Goal: Transaction & Acquisition: Book appointment/travel/reservation

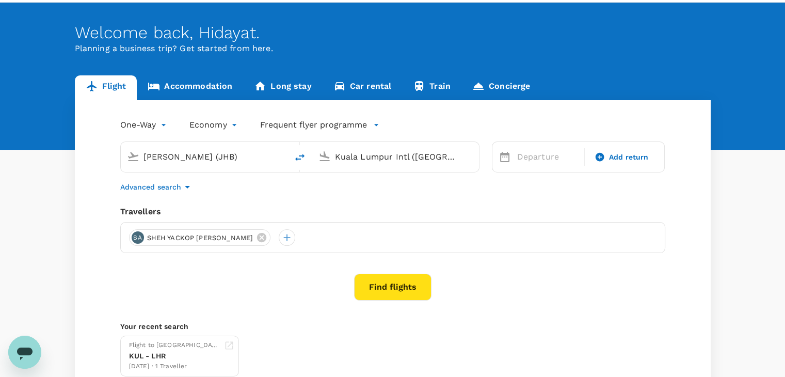
scroll to position [52, 0]
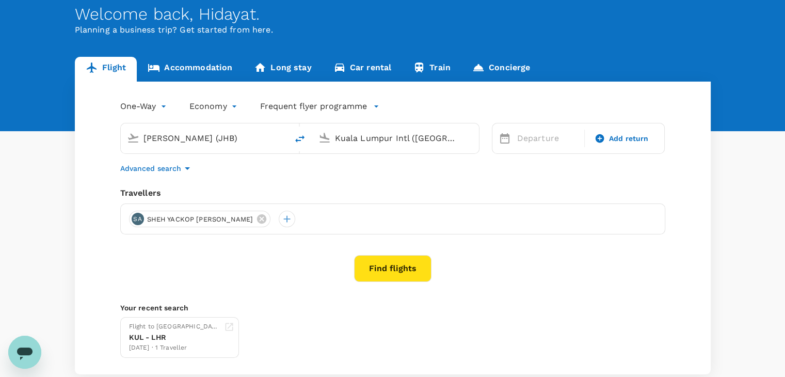
click at [256, 136] on input "[PERSON_NAME] (JHB)" at bounding box center [204, 138] width 122 height 16
click at [299, 137] on icon "delete" at bounding box center [299, 138] width 9 height 7
type input "Kuala Lumpur Intl ([GEOGRAPHIC_DATA])"
click at [364, 139] on input "[PERSON_NAME] (JHB)" at bounding box center [396, 138] width 122 height 16
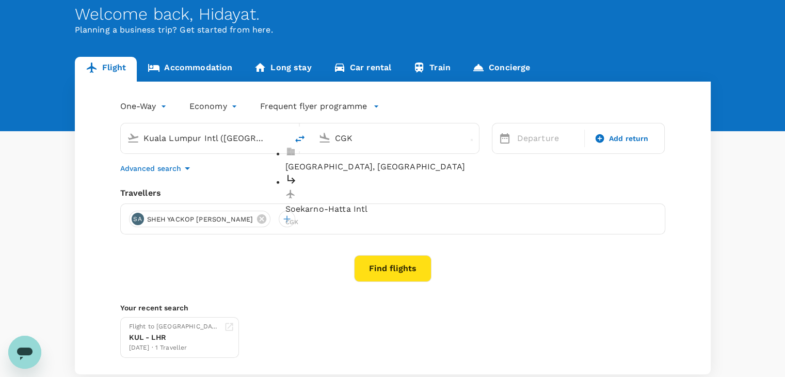
click at [376, 203] on p "Soekarno-Hatta Intl" at bounding box center [403, 209] width 237 height 12
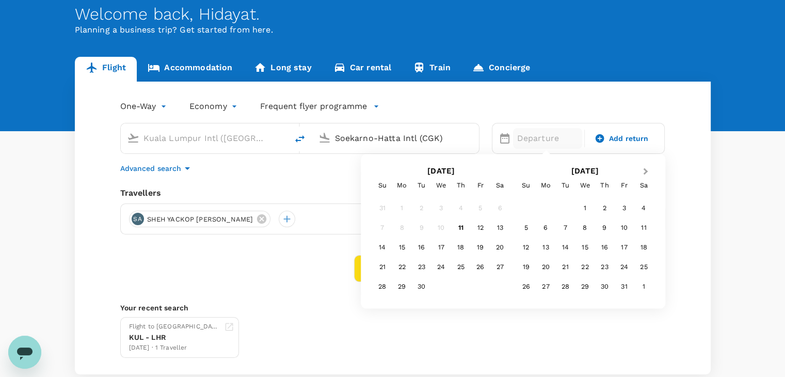
type input "Soekarno-Hatta Intl (CGK)"
click at [645, 171] on span "Next Month" at bounding box center [645, 172] width 0 height 12
click at [543, 250] on div "10" at bounding box center [546, 248] width 20 height 20
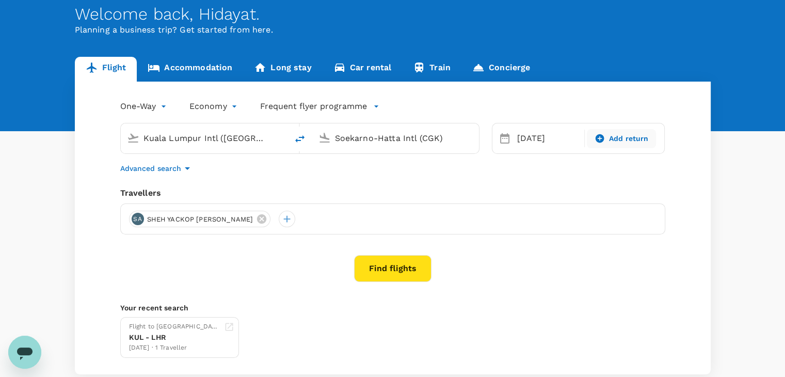
click at [617, 144] on div "Add return" at bounding box center [621, 138] width 69 height 19
type input "roundtrip"
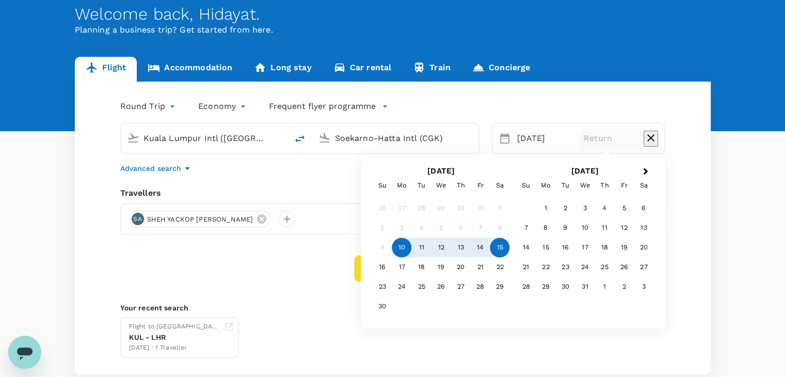
click at [499, 250] on div "15" at bounding box center [500, 248] width 20 height 20
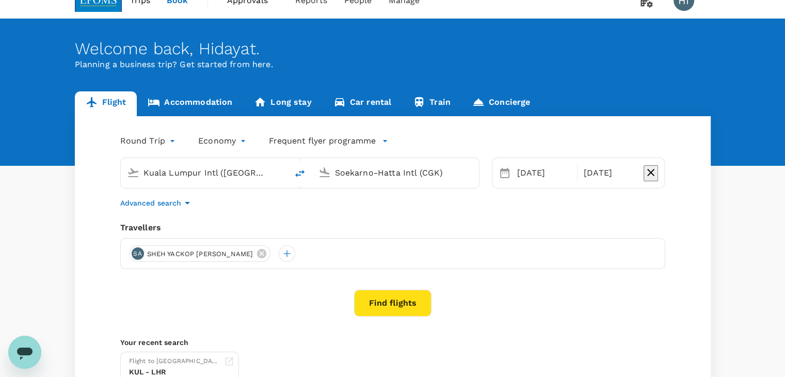
scroll to position [0, 0]
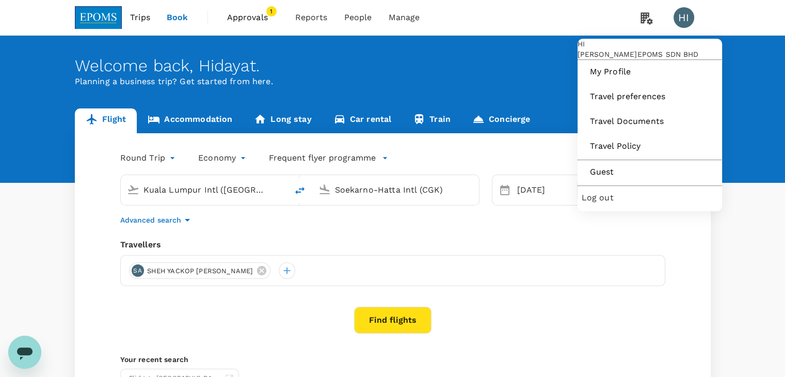
click at [617, 204] on span "Log out" at bounding box center [650, 197] width 136 height 12
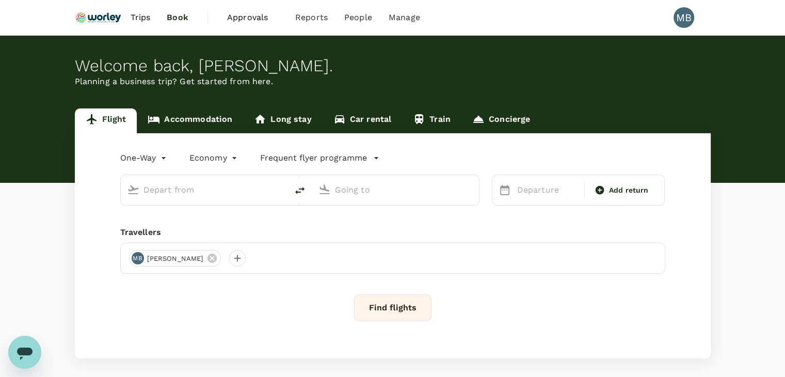
type input "Sultan [PERSON_NAME] [PERSON_NAME] (SZB)"
type input "[GEOGRAPHIC_DATA] (TGG)"
type input "Sultan [PERSON_NAME] [PERSON_NAME] (SZB)"
type input "[GEOGRAPHIC_DATA] (TGG)"
